Goal: Information Seeking & Learning: Learn about a topic

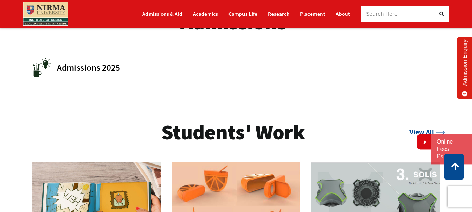
scroll to position [951, 0]
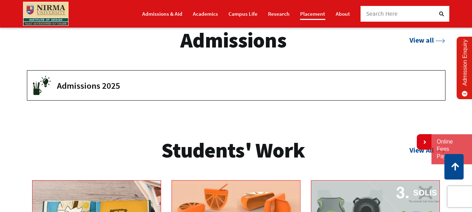
click at [311, 17] on link "Placement" at bounding box center [312, 14] width 25 height 12
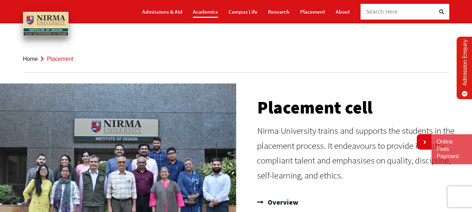
click at [204, 17] on link "Academics" at bounding box center [205, 12] width 25 height 12
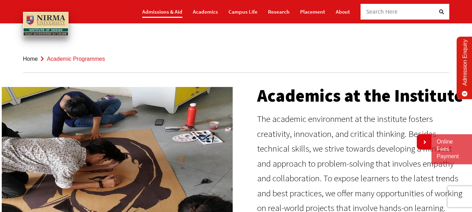
click at [165, 11] on link "Admissions & Aid" at bounding box center [162, 12] width 40 height 12
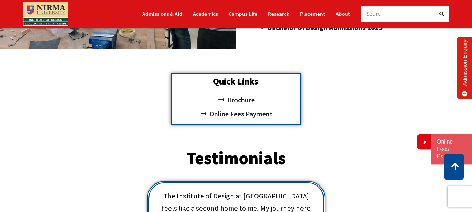
scroll to position [217, 0]
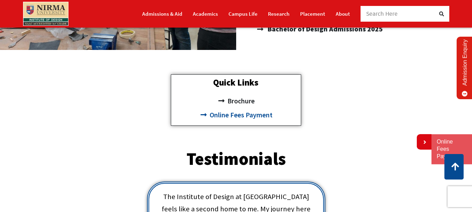
click at [249, 115] on span "Online Fees Payment" at bounding box center [240, 115] width 65 height 14
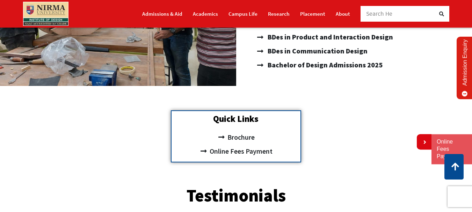
scroll to position [177, 0]
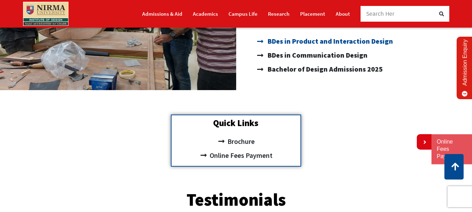
click at [354, 43] on span "BDes in Product and Interaction Design" at bounding box center [329, 41] width 127 height 14
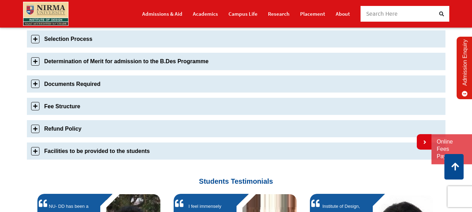
scroll to position [308, 0]
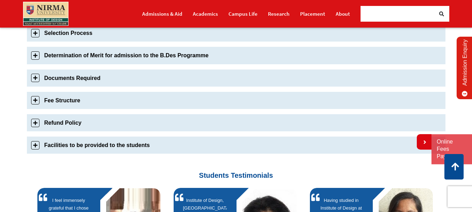
click at [58, 102] on link "Fee Structure" at bounding box center [236, 100] width 419 height 17
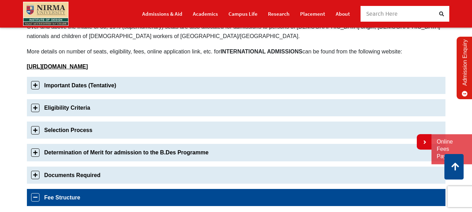
scroll to position [209, 0]
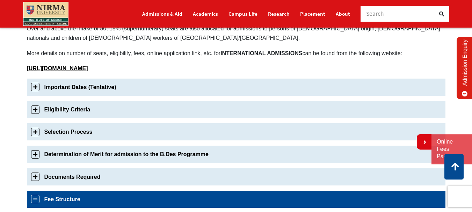
click at [69, 106] on link "Eligibility Criteria" at bounding box center [236, 109] width 419 height 17
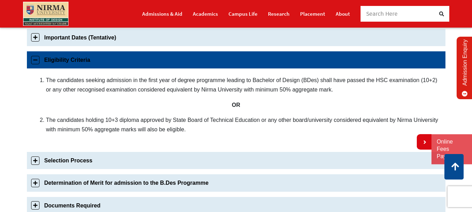
scroll to position [268, 0]
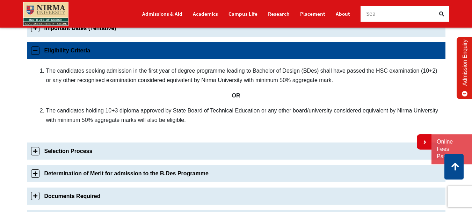
click at [56, 49] on link "Eligibility Criteria" at bounding box center [236, 50] width 419 height 17
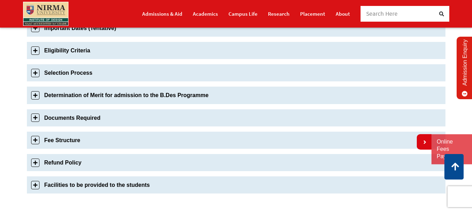
click at [57, 76] on link "Selection Process" at bounding box center [236, 72] width 419 height 17
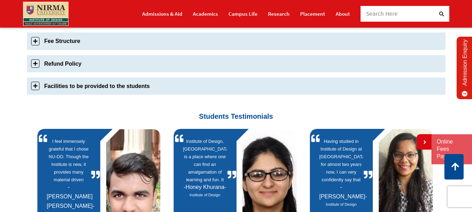
scroll to position [644, 0]
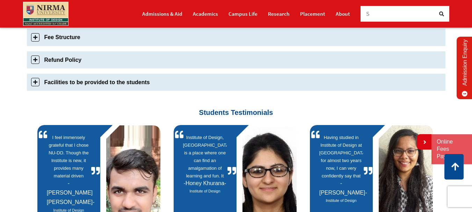
click at [79, 74] on link "Facilities to be provided to the students" at bounding box center [236, 82] width 419 height 17
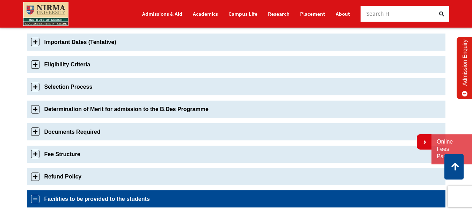
scroll to position [242, 0]
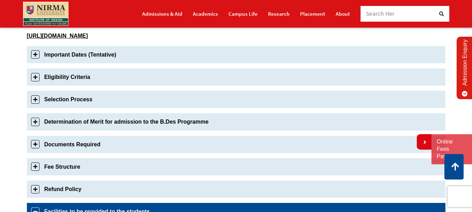
click at [63, 170] on link "Fee Structure" at bounding box center [236, 166] width 419 height 17
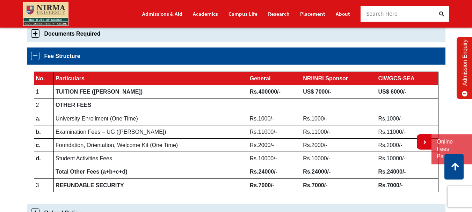
scroll to position [358, 0]
